Goal: Check status: Check status

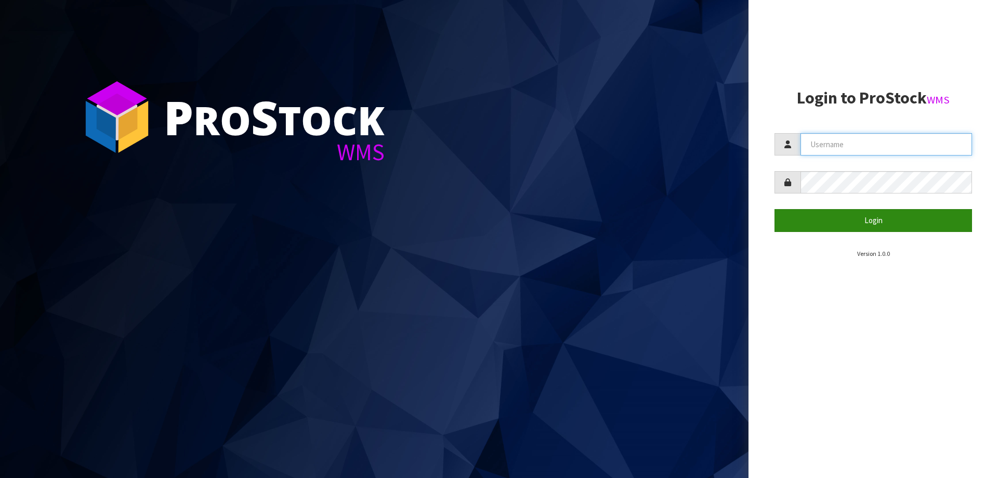
type input "[PERSON_NAME][EMAIL_ADDRESS][DOMAIN_NAME]"
click at [864, 210] on form "[PERSON_NAME][EMAIL_ADDRESS][DOMAIN_NAME] Login" at bounding box center [872, 182] width 197 height 98
click at [865, 213] on button "Login" at bounding box center [872, 220] width 197 height 22
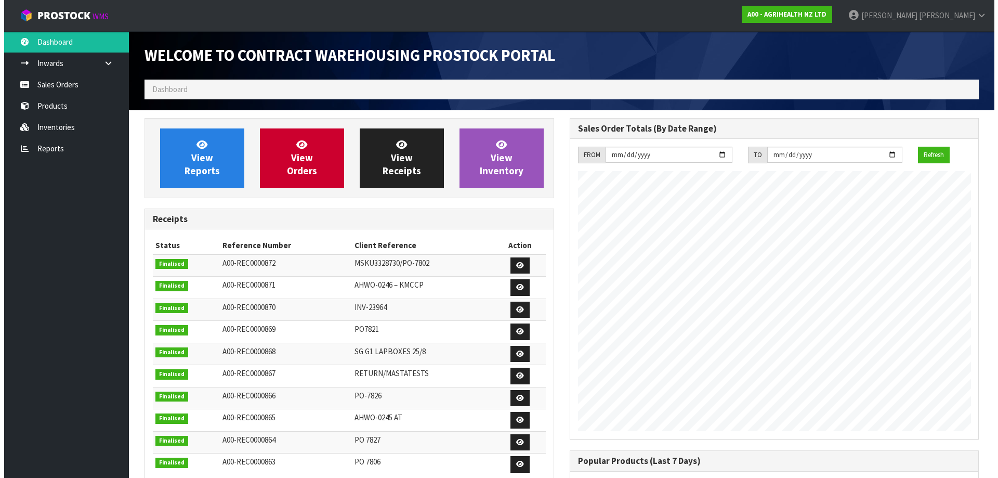
scroll to position [576, 425]
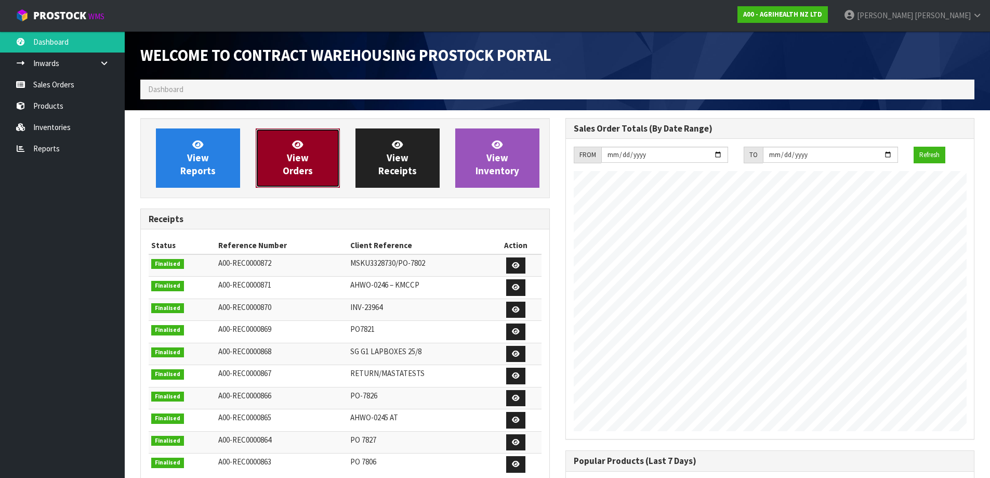
click at [318, 173] on link "View Orders" at bounding box center [298, 157] width 84 height 59
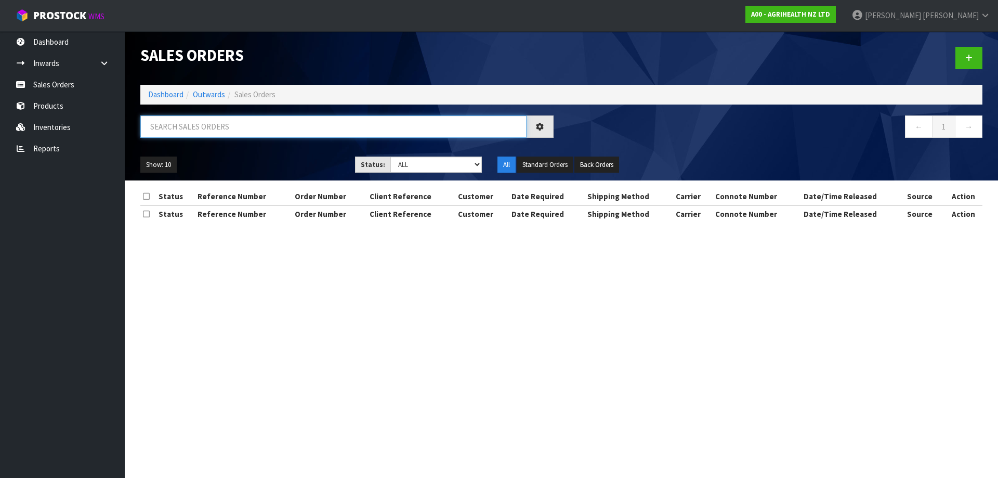
drag, startPoint x: 229, startPoint y: 121, endPoint x: 232, endPoint y: 104, distance: 16.8
click at [229, 121] on input "text" at bounding box center [333, 126] width 386 height 22
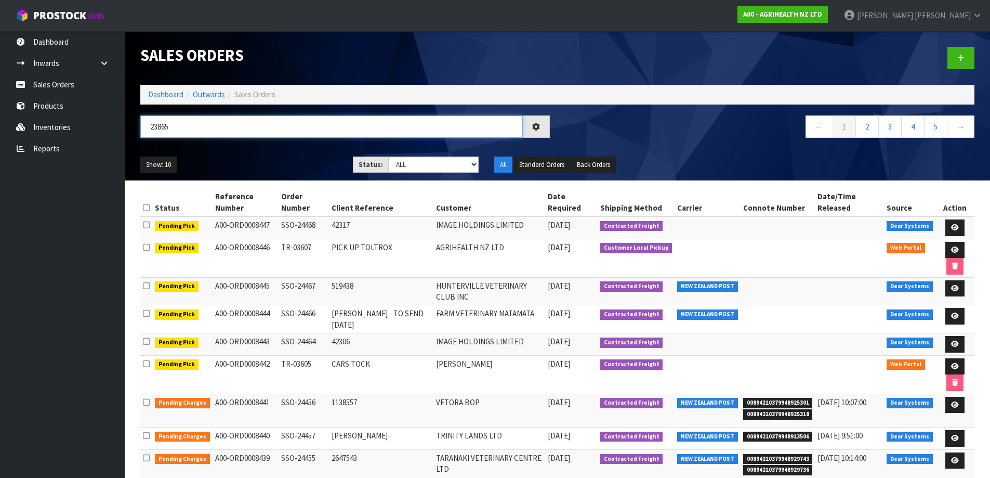
type input "23865"
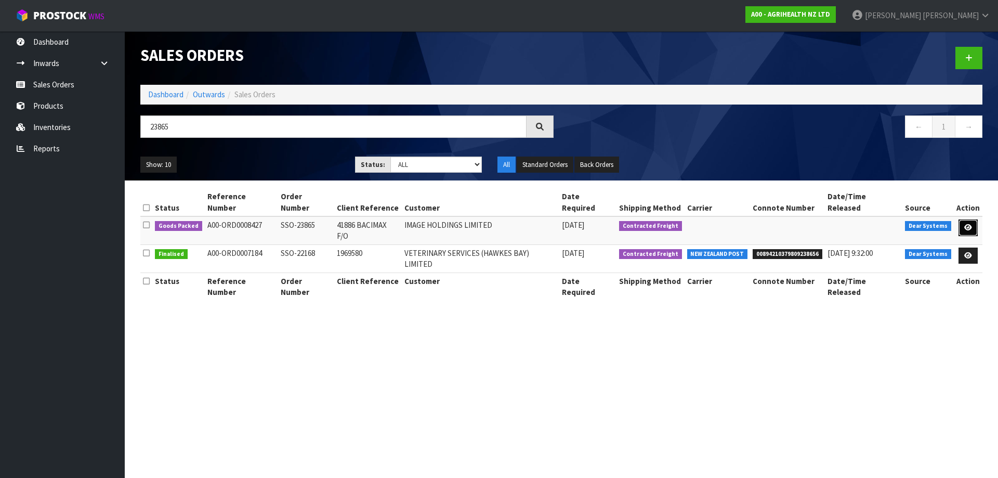
click at [964, 219] on link at bounding box center [967, 227] width 19 height 17
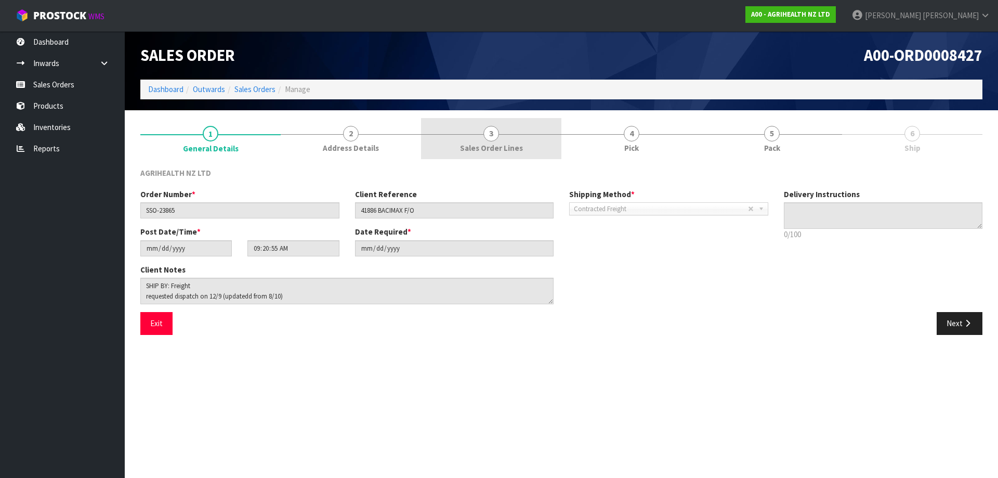
click at [461, 142] on span "Sales Order Lines" at bounding box center [491, 147] width 63 height 11
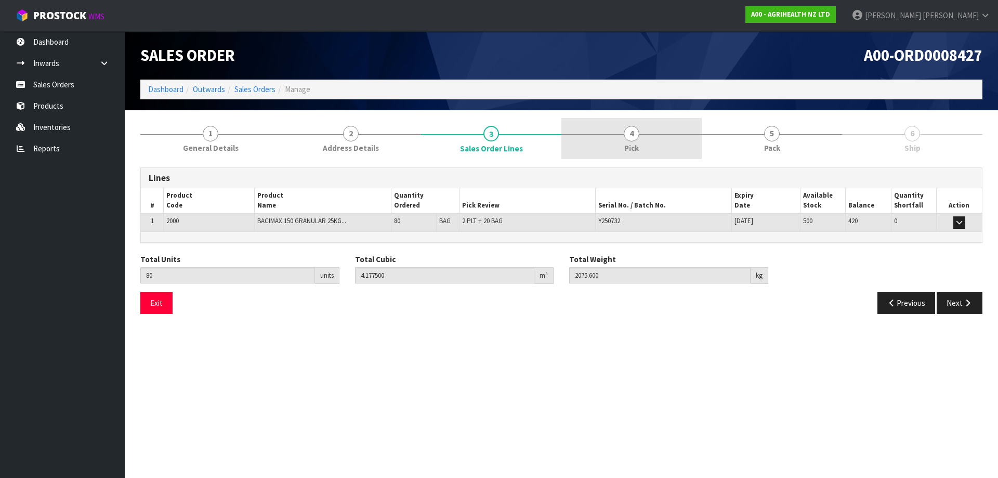
click at [631, 142] on link "4 Pick" at bounding box center [631, 138] width 140 height 41
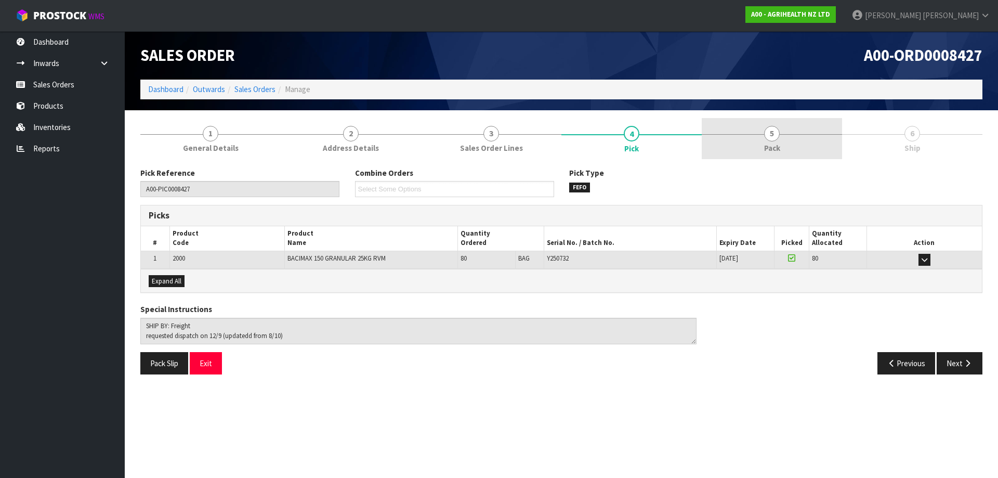
click at [762, 132] on link "5 Pack" at bounding box center [771, 138] width 140 height 41
